Goal: Transaction & Acquisition: Book appointment/travel/reservation

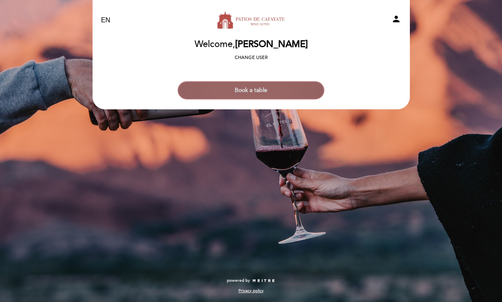
click at [245, 90] on button "Book a table" at bounding box center [251, 90] width 147 height 18
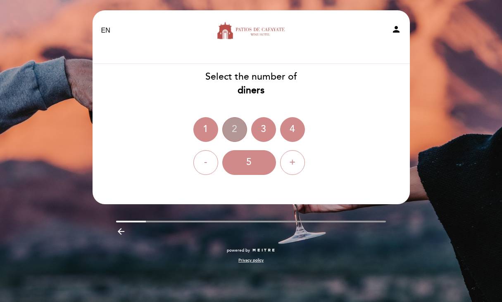
click at [237, 131] on div "2" at bounding box center [234, 129] width 25 height 25
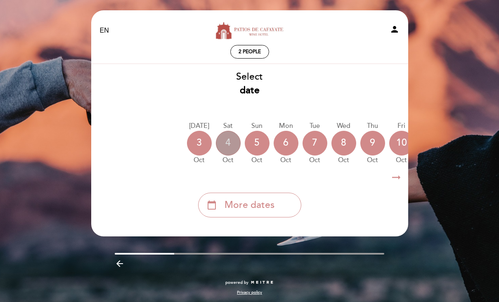
click at [231, 140] on div "4" at bounding box center [228, 143] width 25 height 25
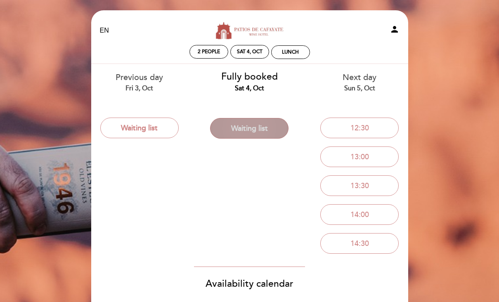
click at [244, 129] on button "Waiting list" at bounding box center [249, 128] width 78 height 21
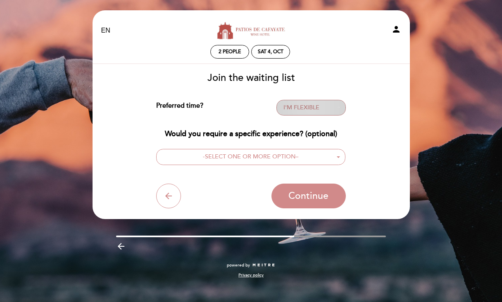
click at [288, 109] on span "I'M FLEXIBLE" at bounding box center [301, 107] width 36 height 7
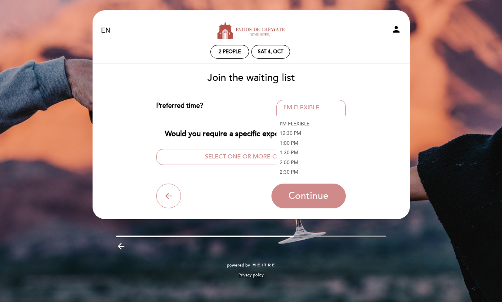
click at [209, 125] on div "Preferred time? I'M FLEXIBLE - Select - I'M FLEXIBLE 12:30 PM 1:00 PM 1:30 PM 2…" at bounding box center [250, 154] width 189 height 109
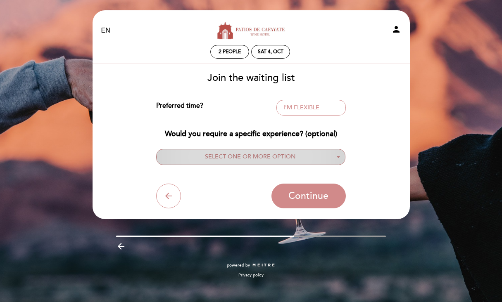
click at [209, 160] on span "SELECT ONE OR MORE OPTION" at bounding box center [250, 156] width 90 height 7
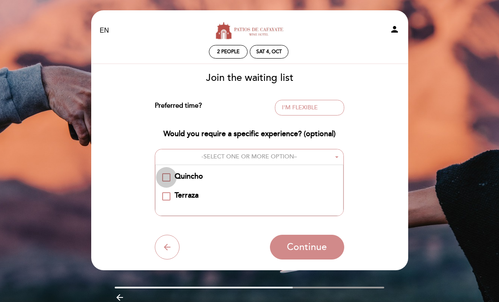
click at [166, 177] on div "Quincho" at bounding box center [166, 177] width 8 height 8
click at [166, 198] on div "Terraza" at bounding box center [166, 196] width 8 height 8
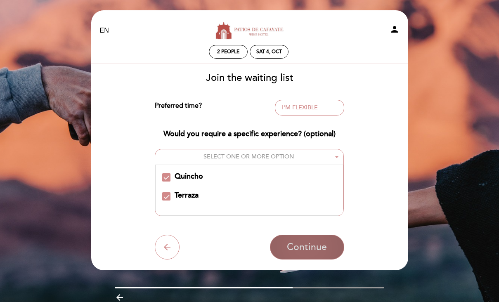
click at [289, 249] on span "Continue" at bounding box center [307, 248] width 40 height 12
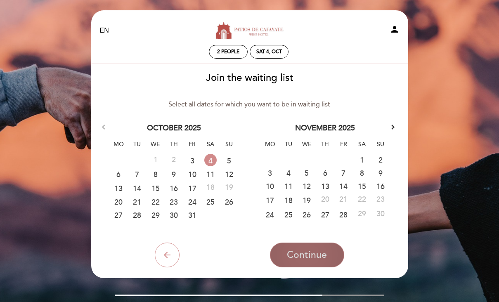
click at [302, 260] on span "Continue" at bounding box center [307, 255] width 40 height 12
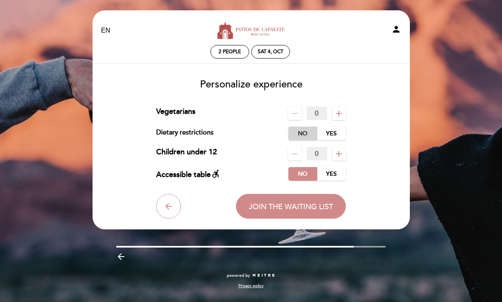
click at [303, 135] on label "No" at bounding box center [302, 134] width 29 height 14
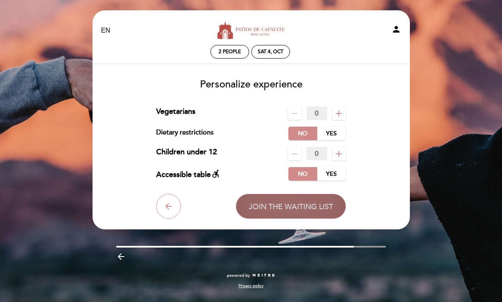
click at [279, 209] on span "Join the waiting list" at bounding box center [291, 206] width 84 height 9
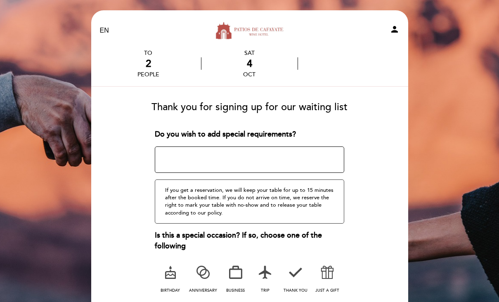
scroll to position [34, 0]
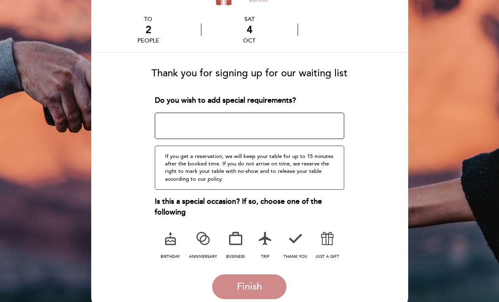
click at [201, 237] on icon at bounding box center [202, 238] width 21 height 21
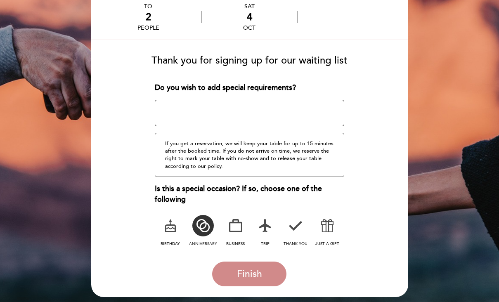
scroll to position [49, 0]
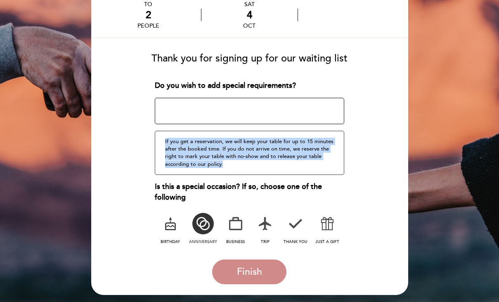
drag, startPoint x: 165, startPoint y: 140, endPoint x: 227, endPoint y: 168, distance: 68.0
click at [227, 168] on div "If you get a reservation, we will keep your table for up to 15 minutes after th…" at bounding box center [249, 153] width 189 height 44
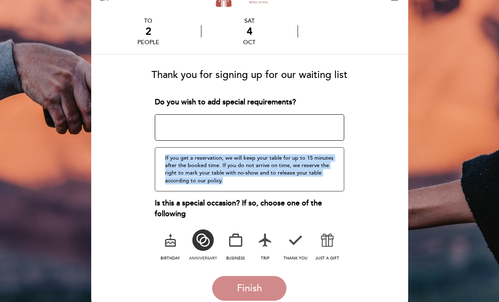
scroll to position [28, 0]
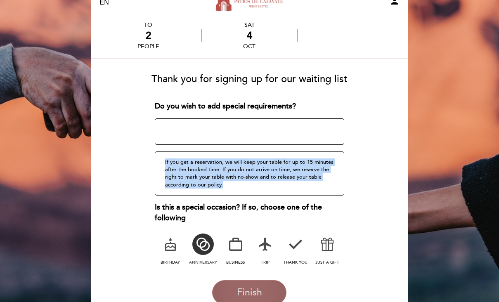
click at [230, 287] on button "Finish" at bounding box center [249, 292] width 74 height 25
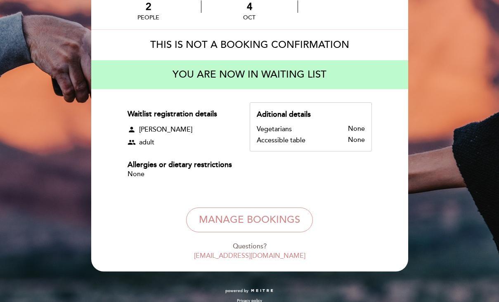
scroll to position [0, 0]
